Goal: Task Accomplishment & Management: Complete application form

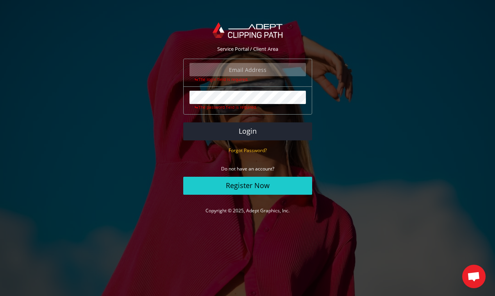
click at [261, 64] on input "email" at bounding box center [247, 69] width 116 height 13
type input "info@amadawear.com"
click at [183, 122] on button "Login" at bounding box center [247, 131] width 129 height 18
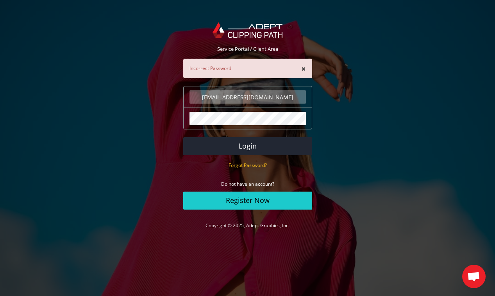
click at [183, 137] on button "Login" at bounding box center [247, 146] width 129 height 18
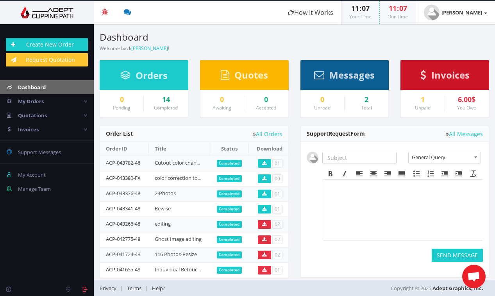
scroll to position [5, 0]
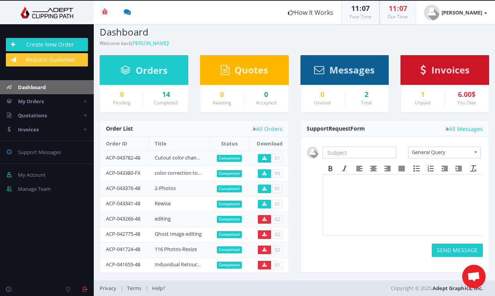
drag, startPoint x: 142, startPoint y: 158, endPoint x: 104, endPoint y: 159, distance: 37.5
click at [104, 159] on td "ACP-043782-48" at bounding box center [124, 157] width 49 height 15
copy link "ACP-043782-48"
click at [349, 150] on input "text" at bounding box center [359, 153] width 75 height 12
paste input "ACP-043782-48"
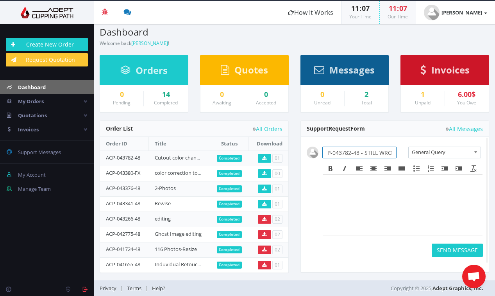
scroll to position [0, 15]
type input "ACP-043782-48 - STILL WRONG"
click at [360, 200] on body at bounding box center [402, 198] width 153 height 39
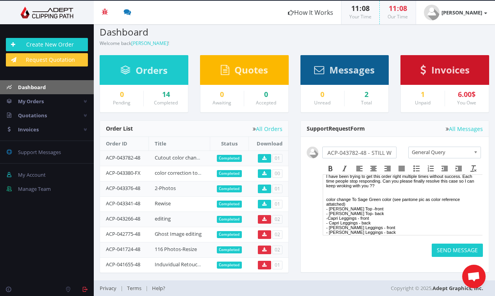
scroll to position [0, 0]
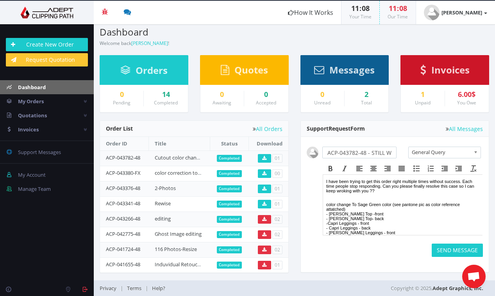
drag, startPoint x: 327, startPoint y: 182, endPoint x: 402, endPoint y: 209, distance: 80.6
click at [402, 209] on body "I have been trying to get this order right multiple times without success. Each…" at bounding box center [402, 230] width 153 height 102
drag, startPoint x: 394, startPoint y: 229, endPoint x: 639, endPoint y: 340, distance: 269.1
click at [323, 175] on html "I have been trying to get this order right multiple times without success. Each…" at bounding box center [402, 230] width 159 height 111
copy body "I have been trying to get this order right multiple times without success. Each…"
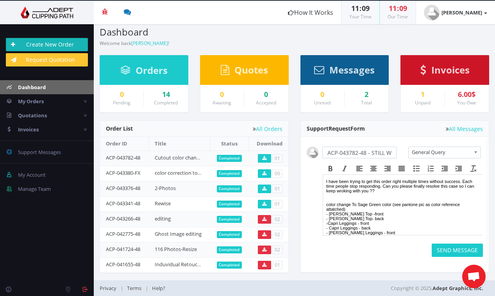
click at [64, 45] on link "Create New Order" at bounding box center [47, 44] width 82 height 13
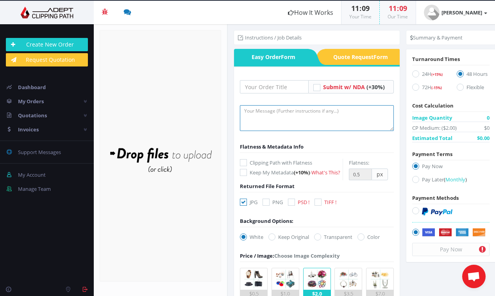
click at [256, 114] on textarea at bounding box center [317, 118] width 154 height 26
paste textarea "I have been trying to get this order right multiple times without success. Each…"
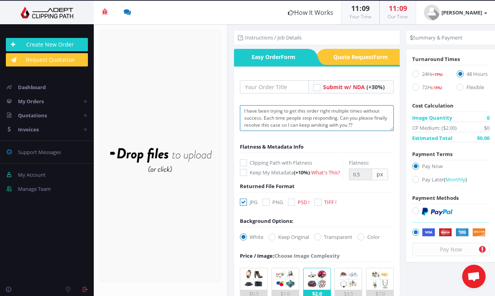
drag, startPoint x: 370, startPoint y: 125, endPoint x: 342, endPoint y: 118, distance: 28.7
click at [342, 118] on textarea "I have been trying to get this order right multiple times without success. Each…" at bounding box center [317, 118] width 154 height 26
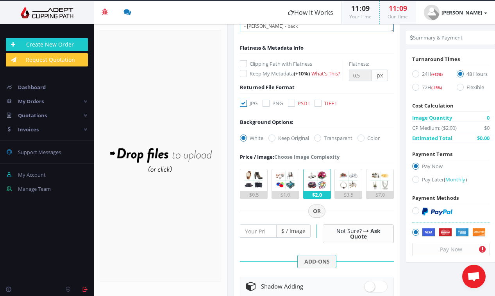
scroll to position [88, 0]
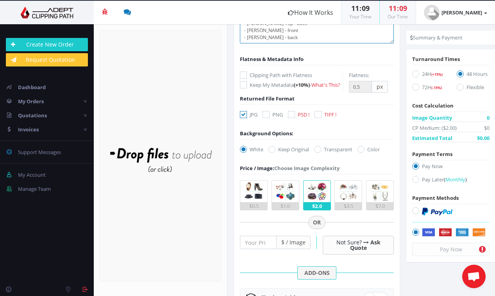
type textarea "I have been trying to get this order right multiple times without success. Each…"
click at [255, 202] on img at bounding box center [253, 191] width 21 height 21
click at [0, 0] on input "$0.5" at bounding box center [0, 0] width 0 height 0
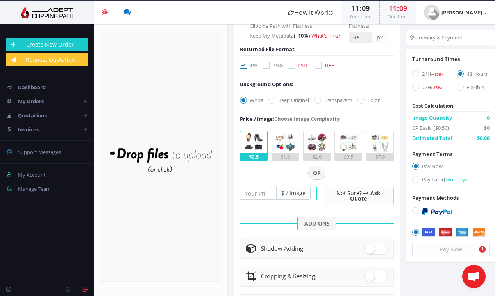
scroll to position [0, 0]
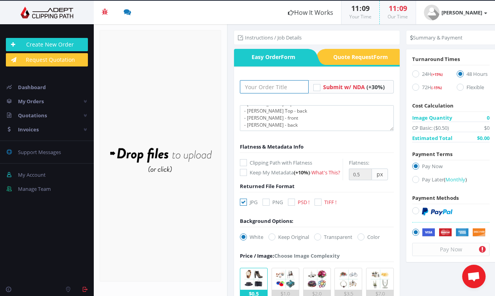
click at [268, 87] on input "text" at bounding box center [274, 86] width 69 height 13
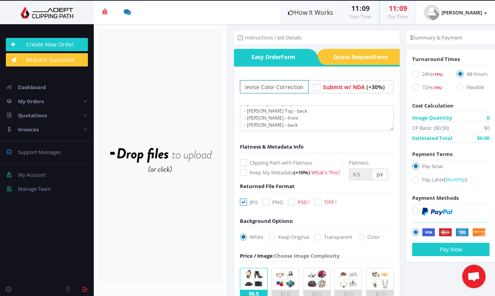
type input "Revise Color Correction"
click at [145, 166] on div "Drop files here to upload" at bounding box center [160, 156] width 167 height 48
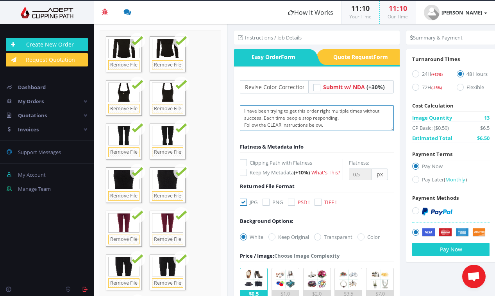
click at [331, 125] on textarea "I have been trying to get this order right multiple times without success. Each…" at bounding box center [317, 118] width 154 height 26
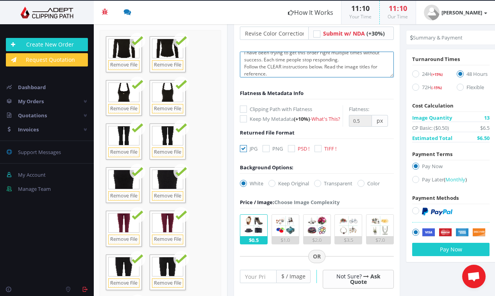
scroll to position [55, 0]
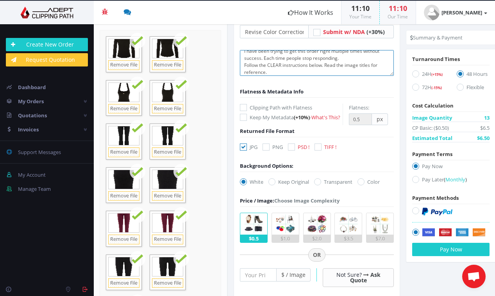
type textarea "I have been trying to get this order right multiple times without success. Each…"
click at [415, 182] on icon at bounding box center [415, 179] width 7 height 7
click at [415, 182] on input "Pay Later ( Monthly )" at bounding box center [416, 179] width 5 height 5
radio input "true"
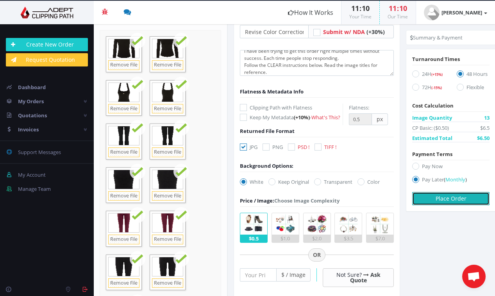
click at [456, 201] on button "Place Order" at bounding box center [450, 198] width 77 height 13
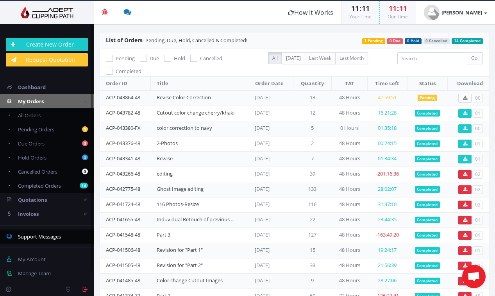
click at [33, 238] on span "Support Messages" at bounding box center [39, 236] width 43 height 7
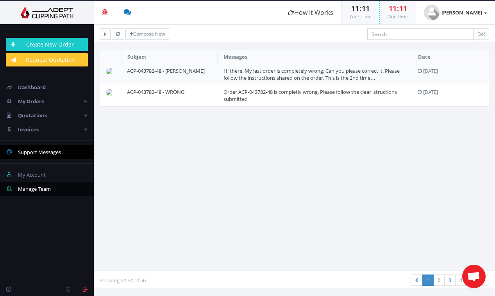
click at [48, 188] on span "Manage Team" at bounding box center [34, 188] width 33 height 7
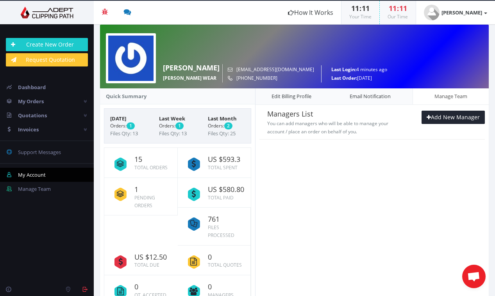
scroll to position [59, 0]
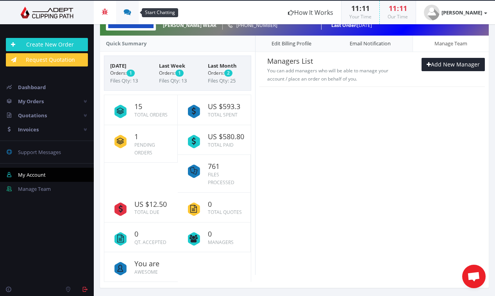
click at [125, 13] on icon at bounding box center [127, 12] width 7 height 7
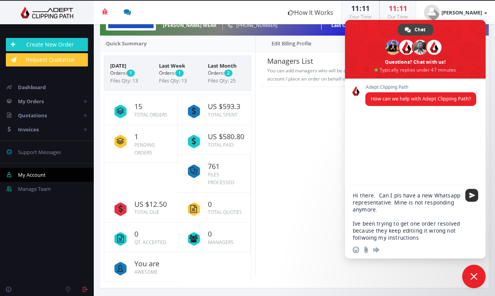
type textarea "Hi there. Can I pls have a new Whatsapp representative. Mine is not responding …"
click at [472, 192] on span "Send" at bounding box center [471, 195] width 13 height 13
